Goal: Answer question/provide support: Share knowledge or assist other users

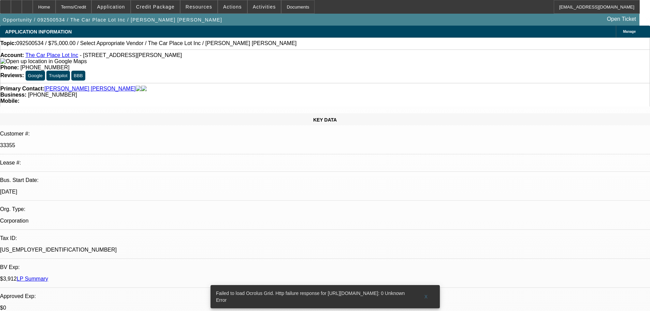
select select "0"
select select "2"
select select "0.1"
select select "1"
select select "2"
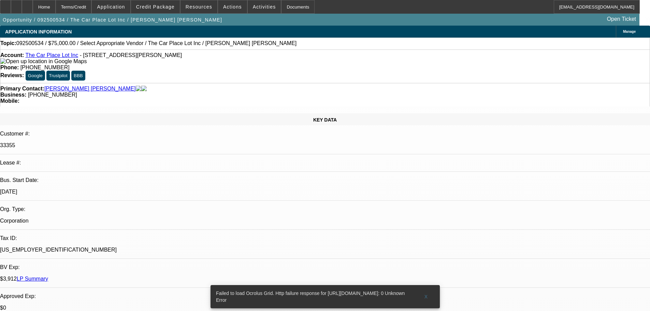
select select "4"
radio input "true"
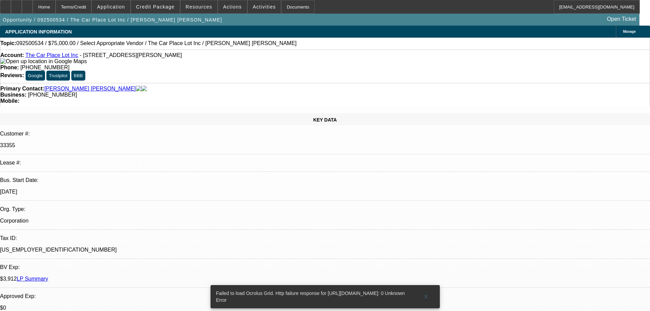
type textarea "NEW DEAL JUST 10 PAYMENTS INTO THE CONTRACT, NO ISSUES FOUND CURRENTLY..."
radio input "true"
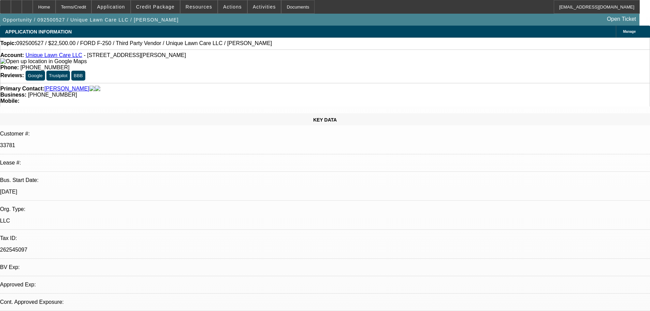
select select "0"
select select "2"
select select "0.1"
select select "1"
select select "2"
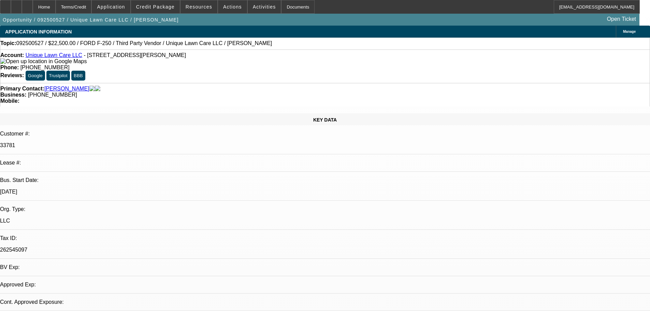
select select "4"
